Goal: Navigation & Orientation: Find specific page/section

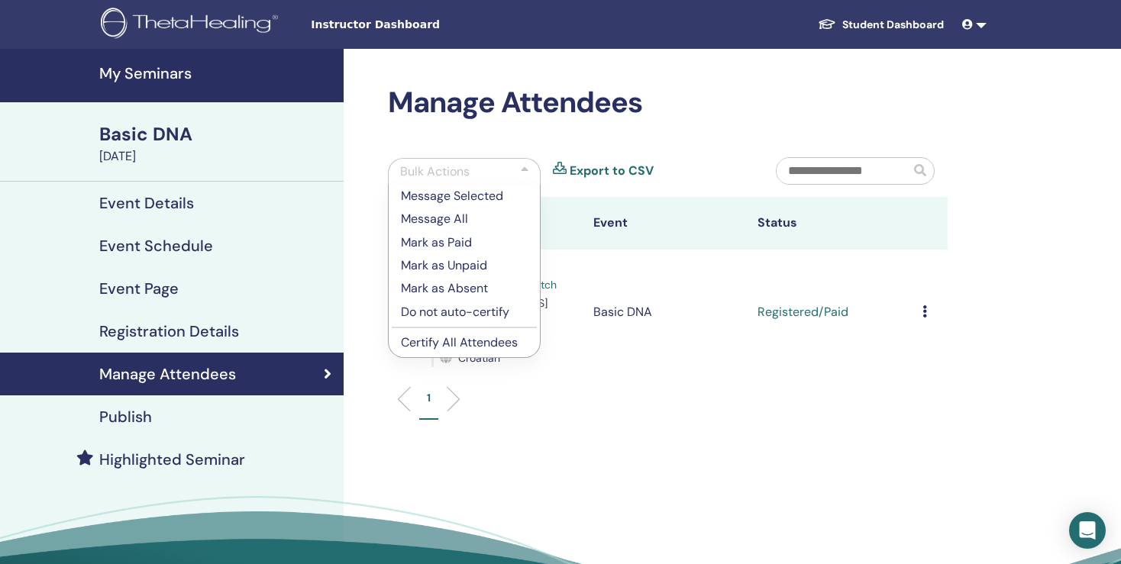
click at [638, 128] on div "Manage Attendees Bulk Actions Message Selected Message All Mark as Paid Mark as…" at bounding box center [668, 261] width 578 height 350
click at [579, 390] on ul "1" at bounding box center [668, 405] width 534 height 30
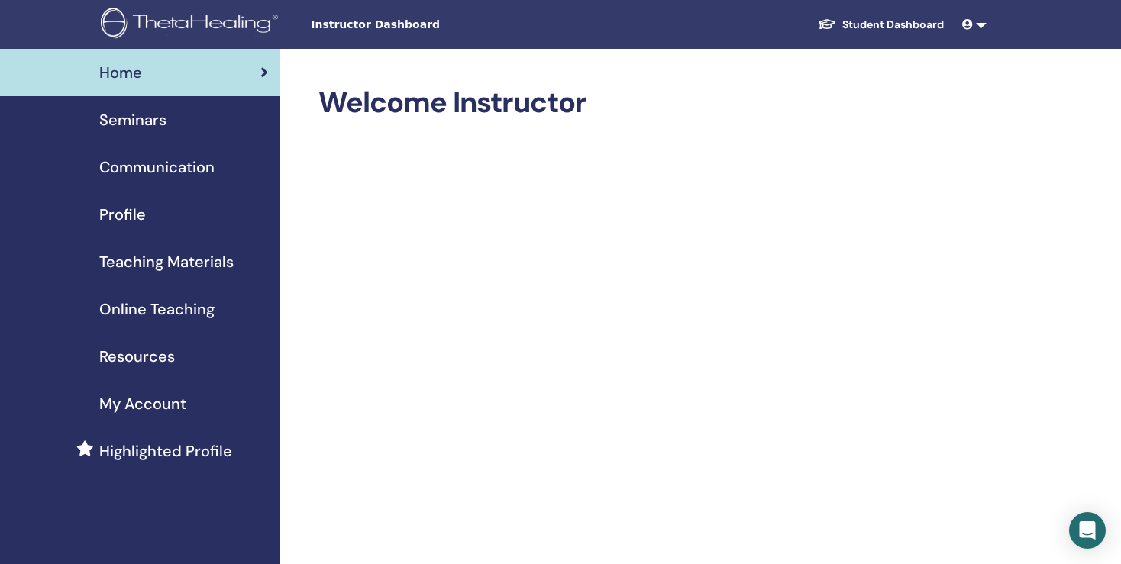
click at [128, 118] on span "Seminars" at bounding box center [132, 119] width 67 height 23
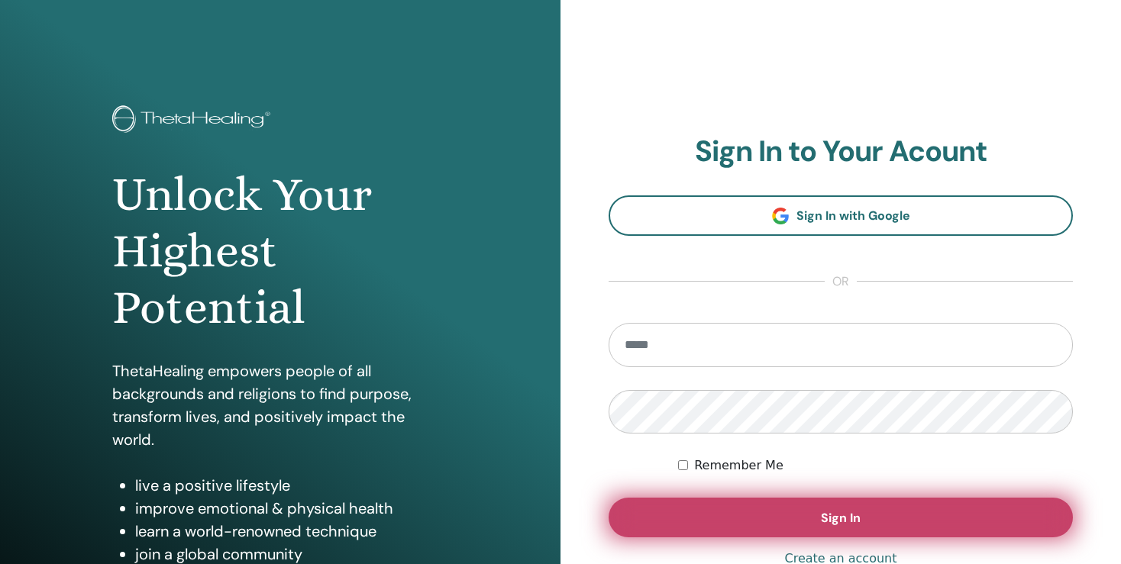
type input "**********"
click at [795, 516] on button "Sign In" at bounding box center [841, 518] width 464 height 40
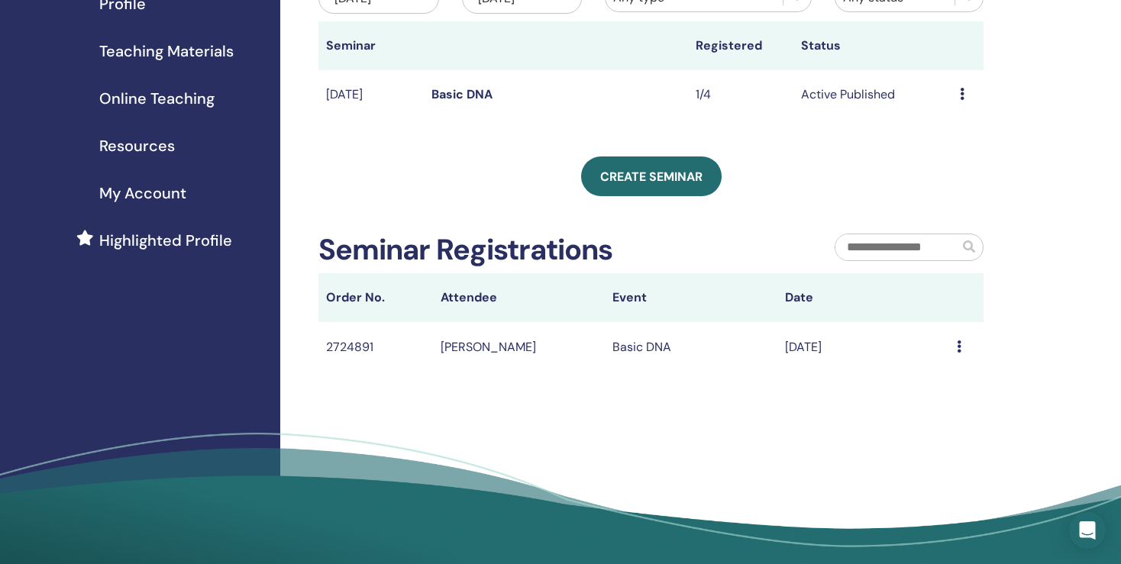
scroll to position [214, 0]
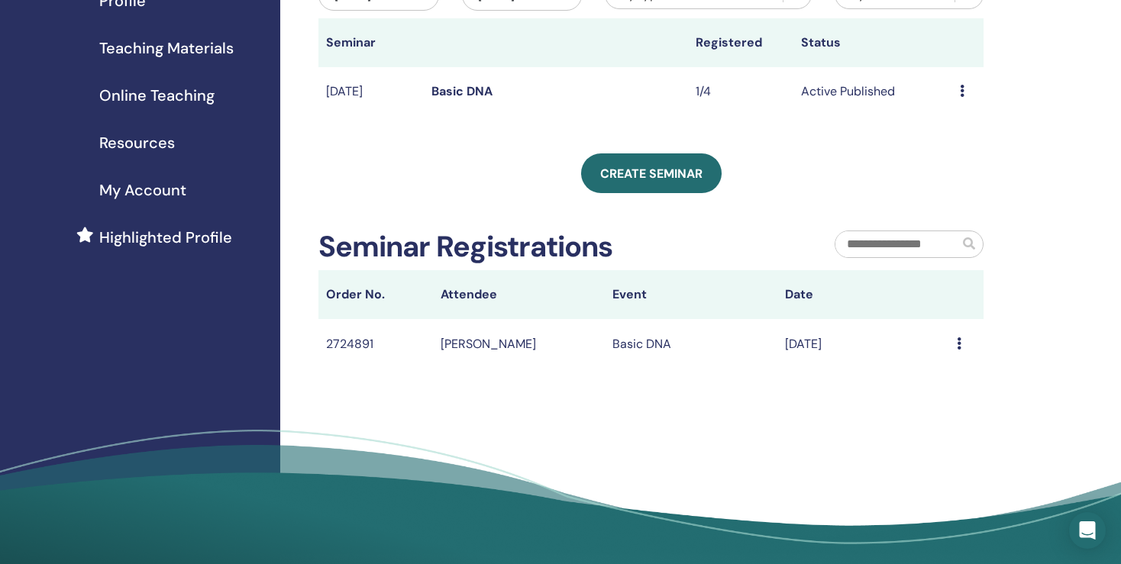
click at [965, 244] on span at bounding box center [969, 244] width 12 height 12
click at [971, 241] on span at bounding box center [969, 244] width 12 height 12
click at [910, 247] on input "text" at bounding box center [898, 244] width 124 height 26
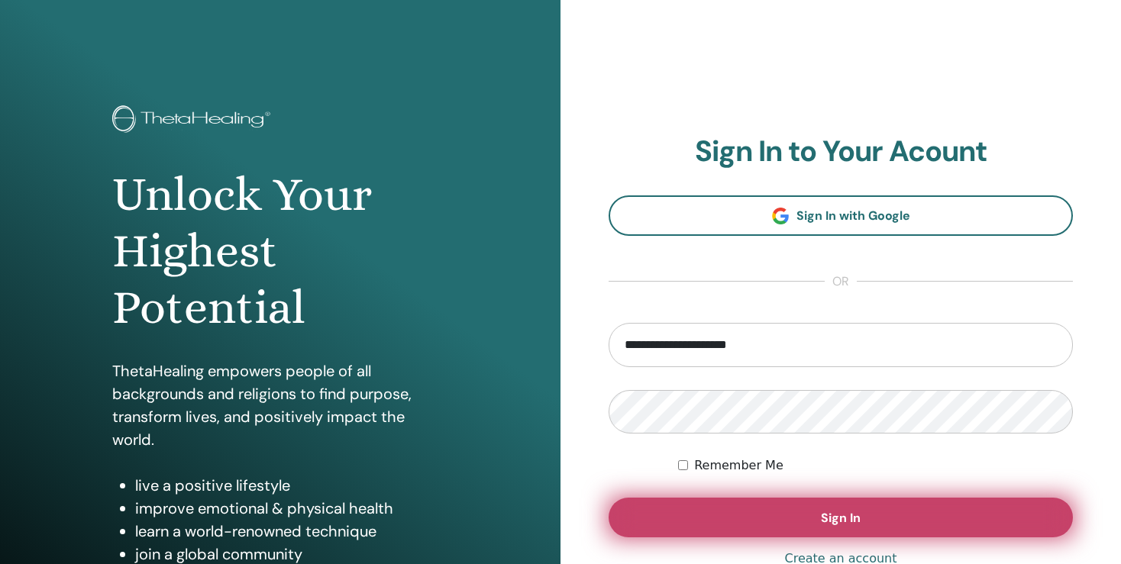
click at [780, 526] on button "Sign In" at bounding box center [841, 518] width 464 height 40
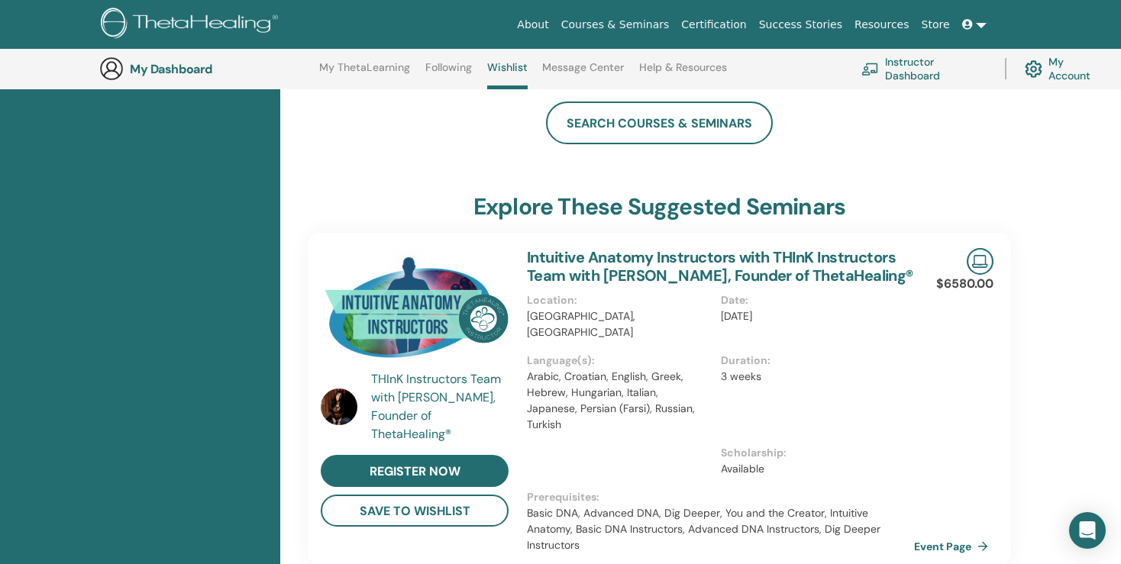
scroll to position [284, 0]
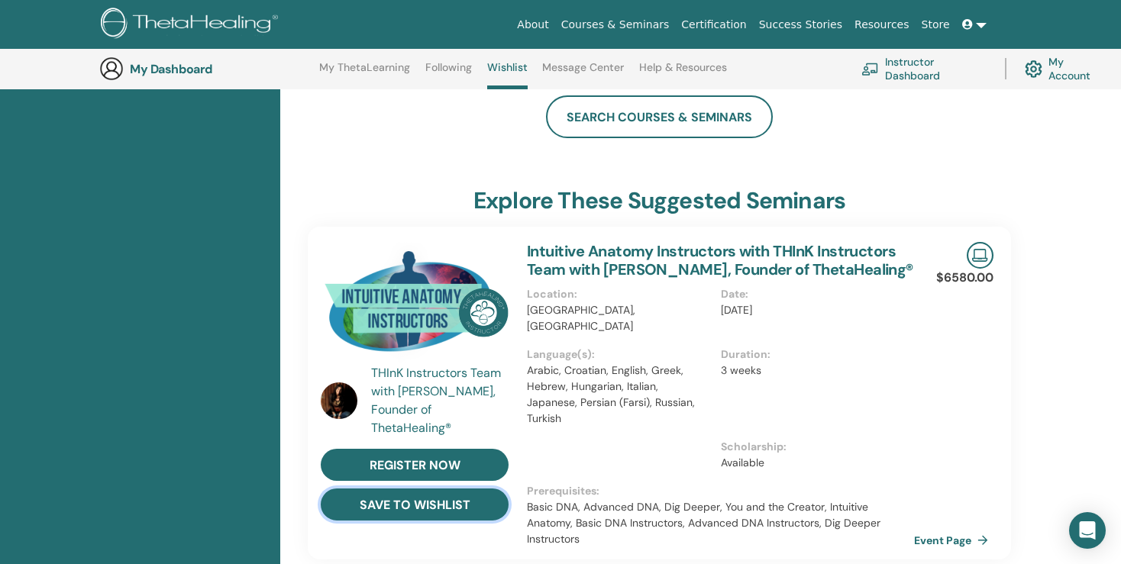
click at [441, 501] on button "save to wishlist" at bounding box center [415, 505] width 188 height 32
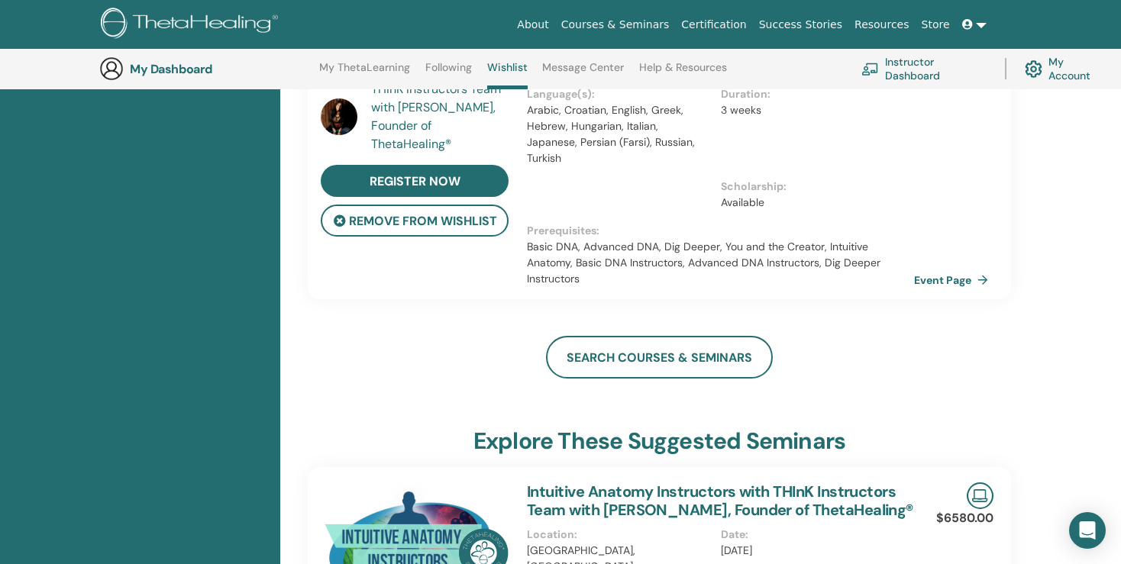
click at [897, 73] on link "Instructor Dashboard" at bounding box center [923, 69] width 125 height 34
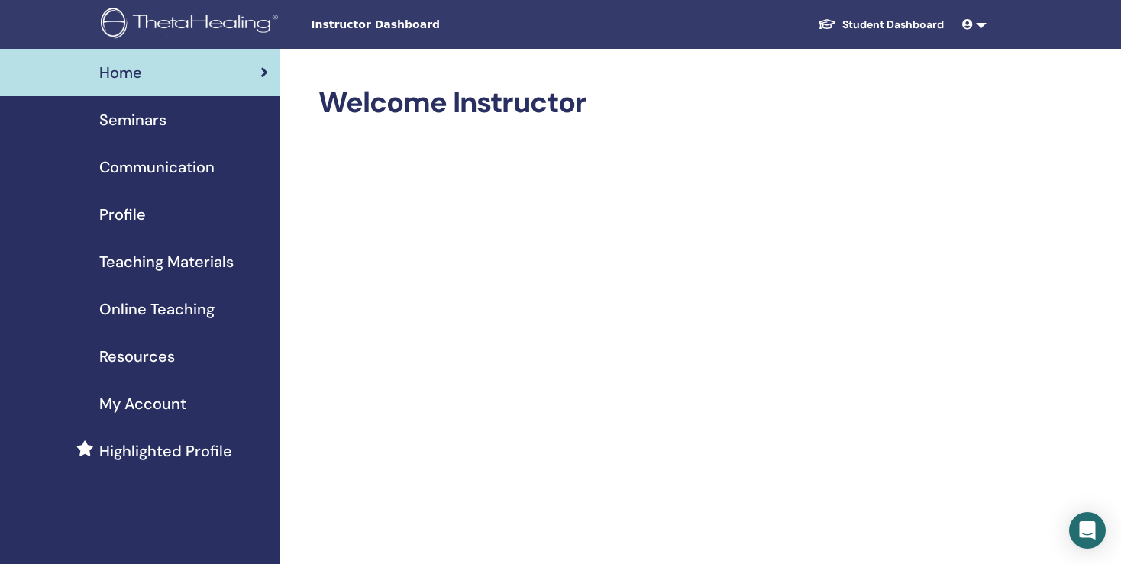
click at [154, 125] on span "Seminars" at bounding box center [132, 119] width 67 height 23
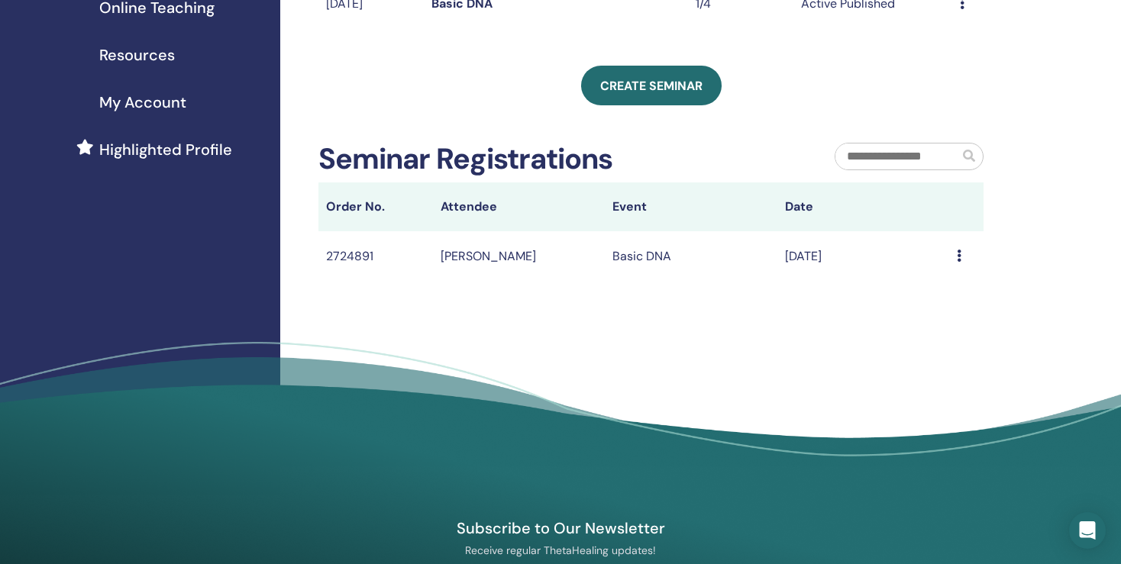
scroll to position [214, 0]
